Goal: Transaction & Acquisition: Purchase product/service

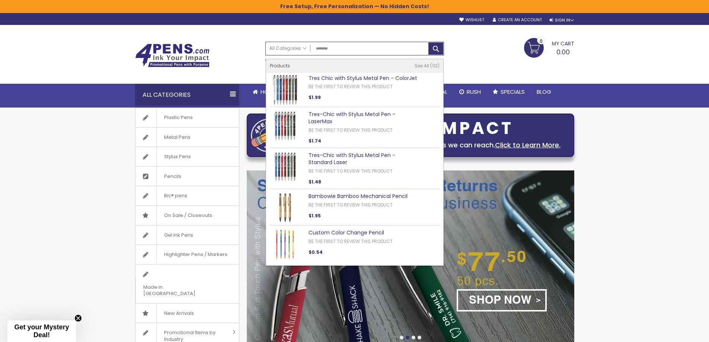
type input "********"
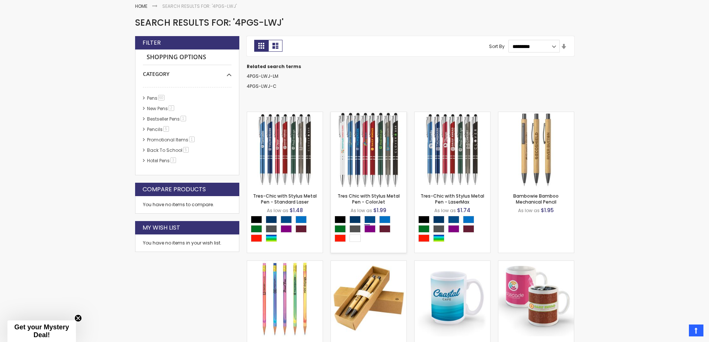
scroll to position [125, 0]
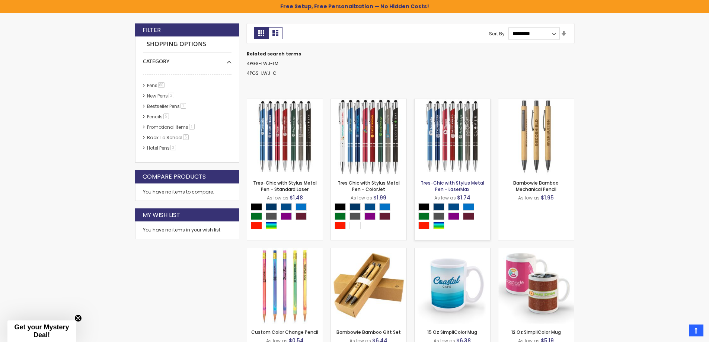
click at [452, 183] on link "Tres-Chic with Stylus Metal Pen - LaserMax" at bounding box center [453, 186] width 64 height 12
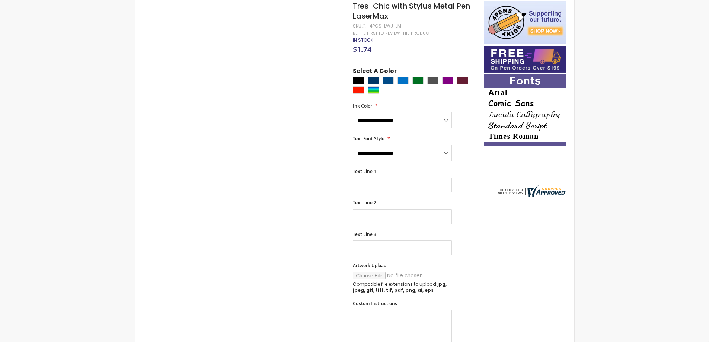
scroll to position [149, 0]
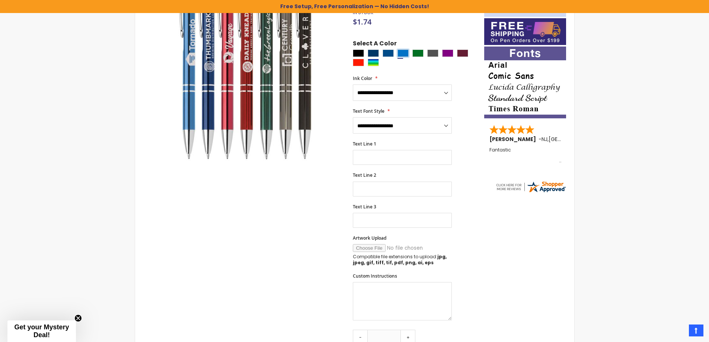
click at [404, 50] on div "Blue Light" at bounding box center [403, 53] width 11 height 7
type input "****"
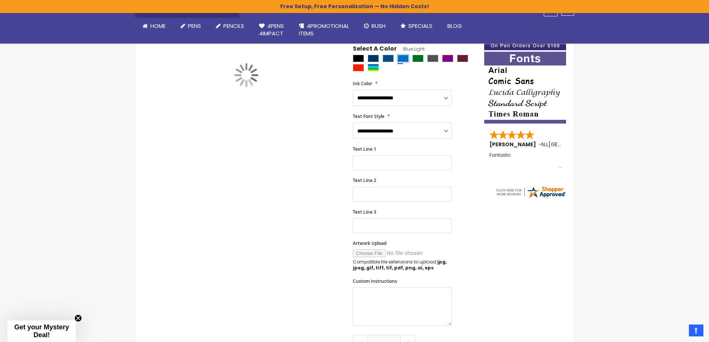
scroll to position [88, 0]
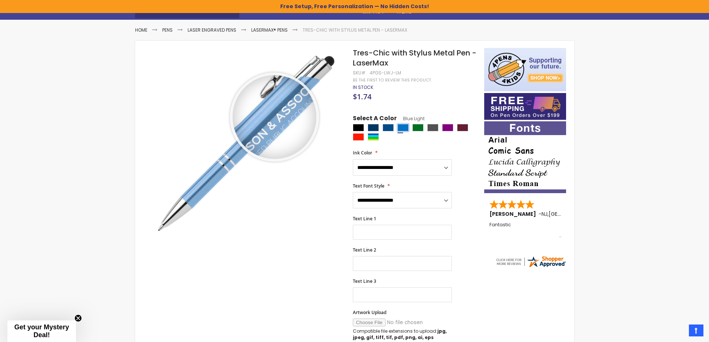
drag, startPoint x: 274, startPoint y: 117, endPoint x: 230, endPoint y: 206, distance: 99.3
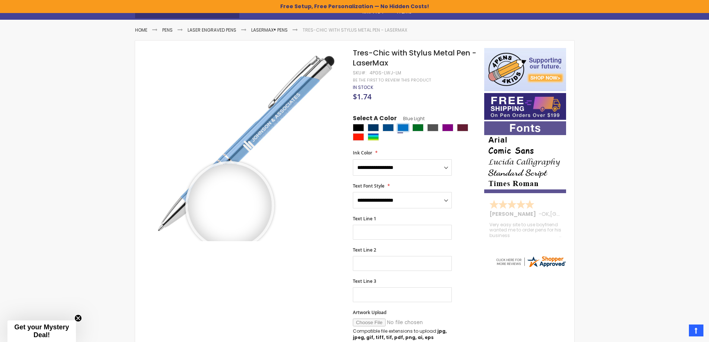
drag, startPoint x: 230, startPoint y: 206, endPoint x: 162, endPoint y: 233, distance: 72.5
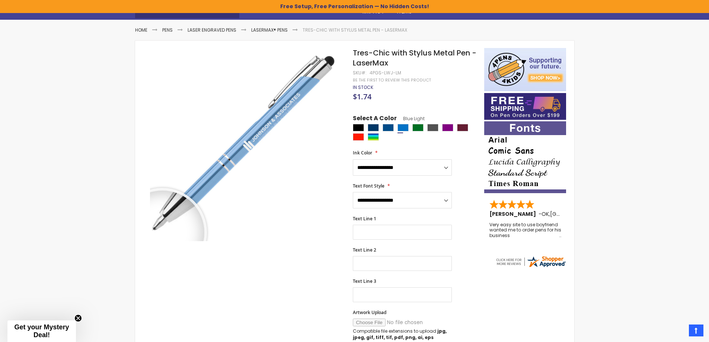
drag, startPoint x: 162, startPoint y: 233, endPoint x: 207, endPoint y: 280, distance: 64.8
click at [207, 280] on div "Skip to the end of the images gallery Skip to the beginning of the images galle…" at bounding box center [310, 316] width 342 height 537
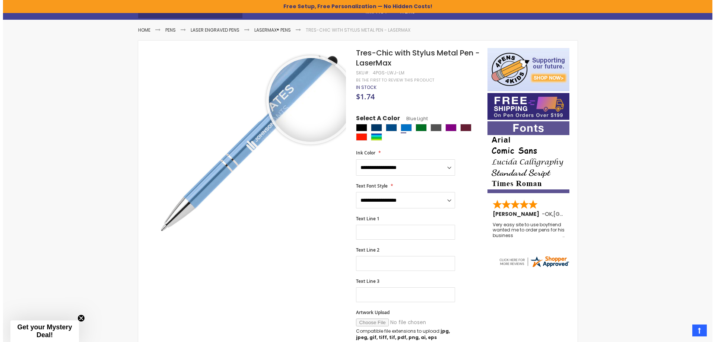
scroll to position [0, 0]
